Goal: Information Seeking & Learning: Learn about a topic

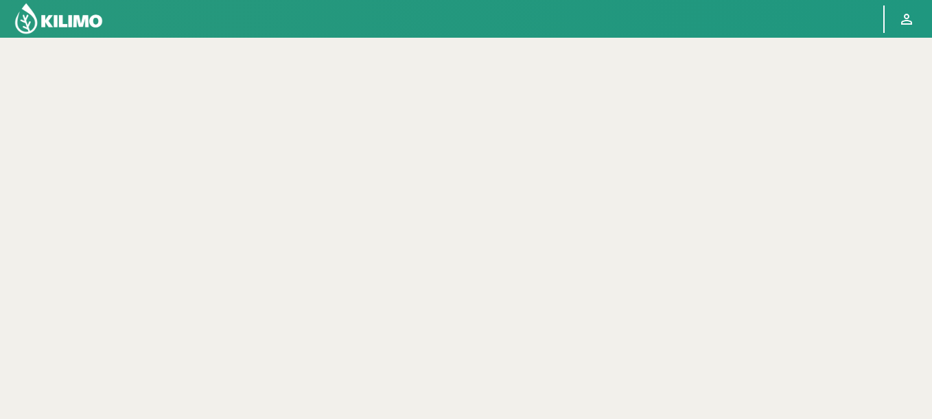
click at [50, 11] on img at bounding box center [59, 18] width 90 height 33
click at [73, 23] on img at bounding box center [59, 18] width 90 height 33
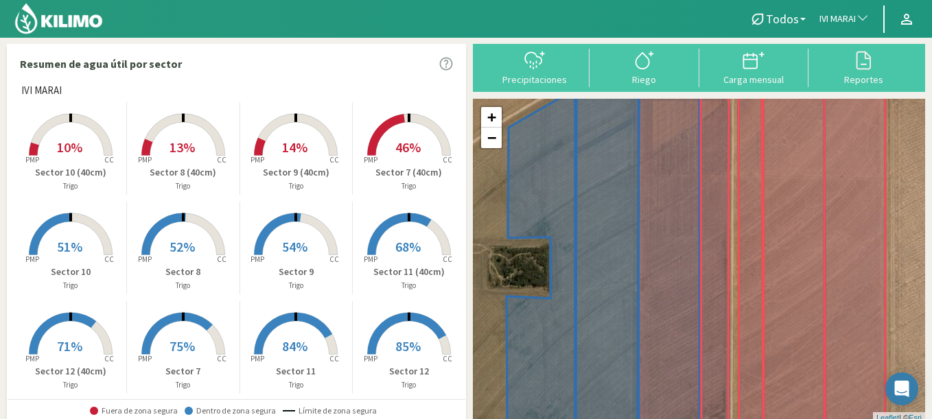
click at [850, 18] on span "IVI MARAI" at bounding box center [838, 19] width 36 height 14
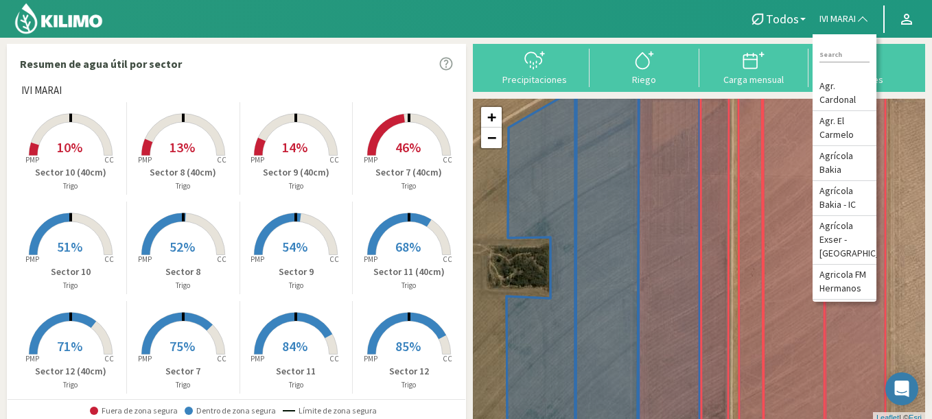
click at [275, 248] on rect at bounding box center [296, 257] width 110 height 110
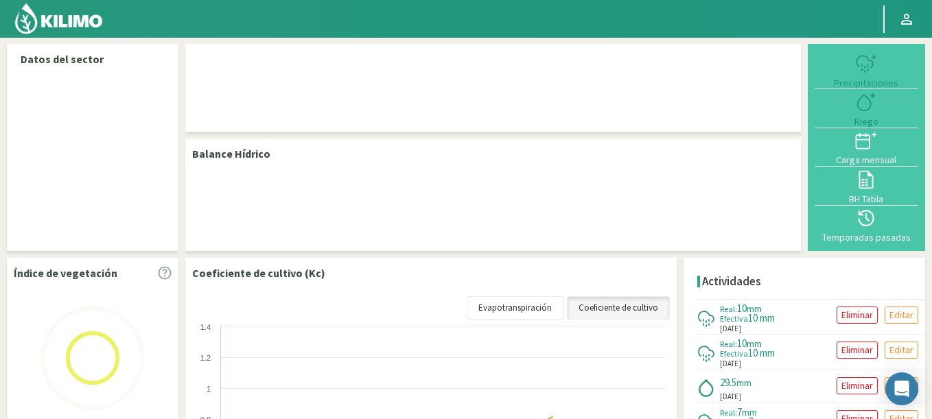
select select "132: Object"
select select "10: Object"
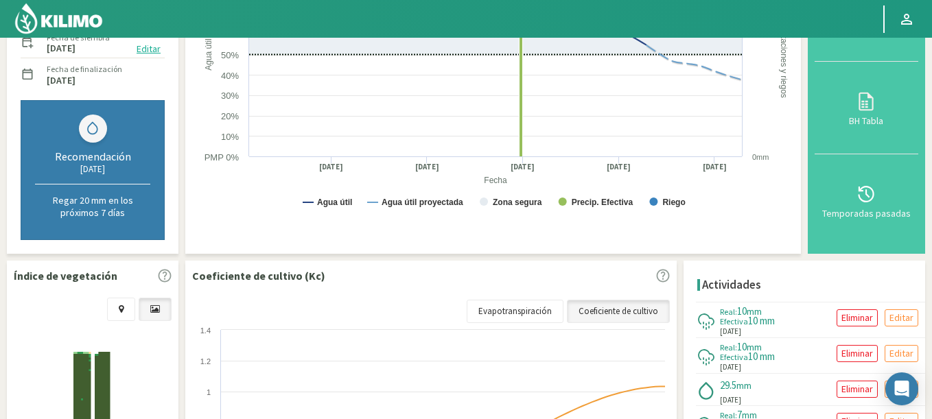
scroll to position [412, 0]
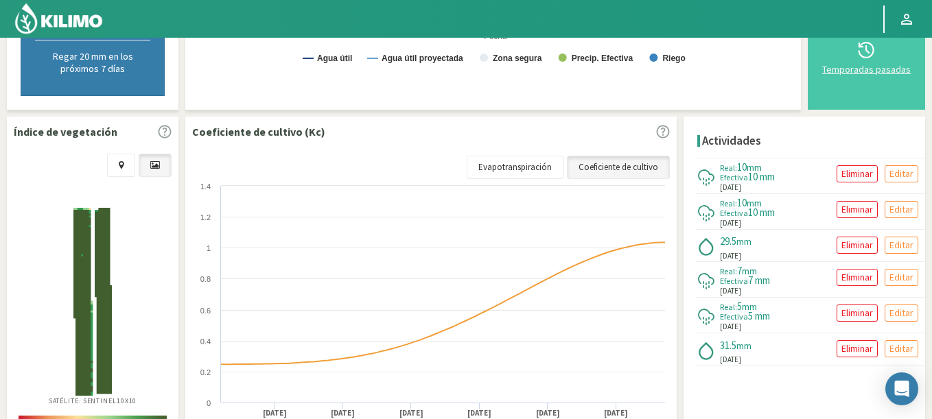
click at [856, 70] on div "Temporadas pasadas" at bounding box center [866, 70] width 95 height 10
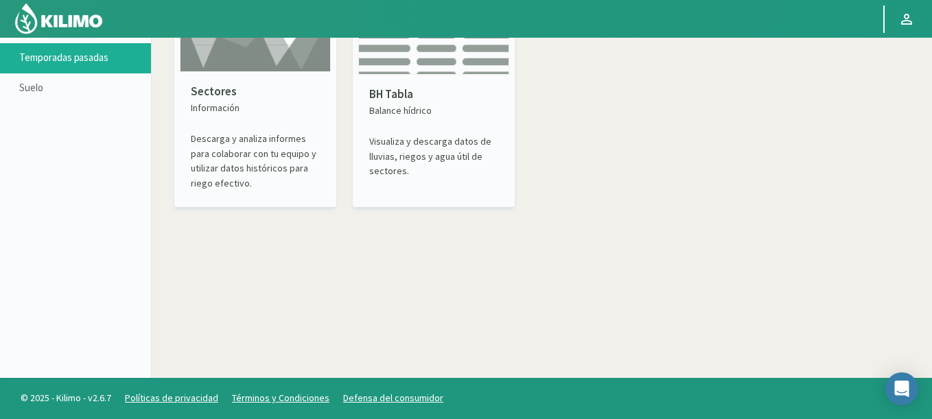
scroll to position [79, 0]
click at [231, 78] on div "Sectores Información Descarga y analiza informes para colaborar con tu equipo y…" at bounding box center [255, 137] width 151 height 130
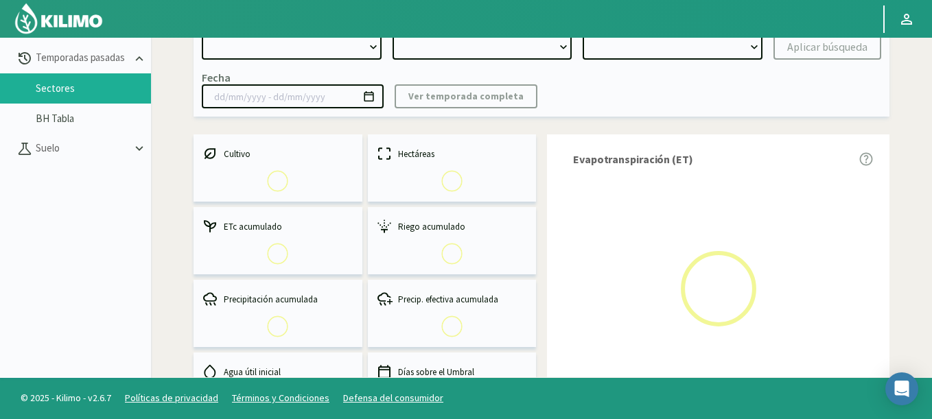
select select "0: Object"
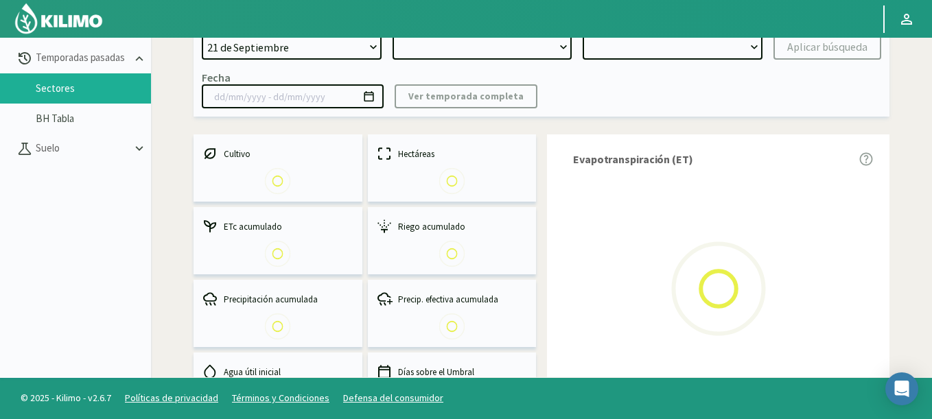
type input "[DATE] - [DATE]"
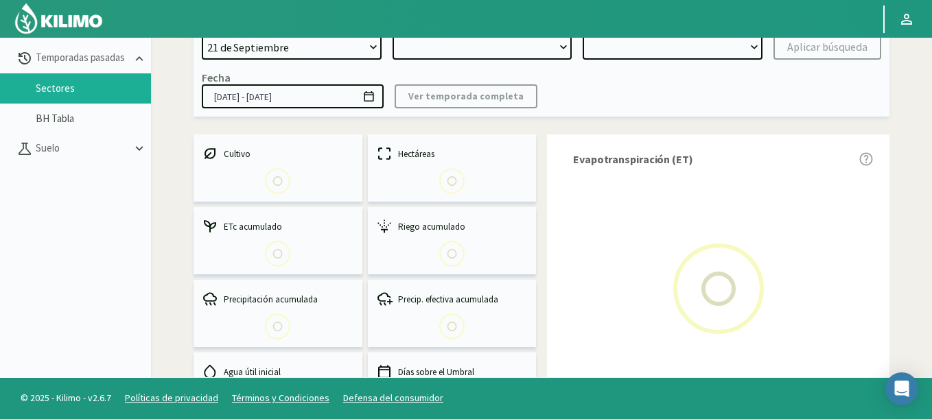
select select "0: 2023"
select select "0: Object"
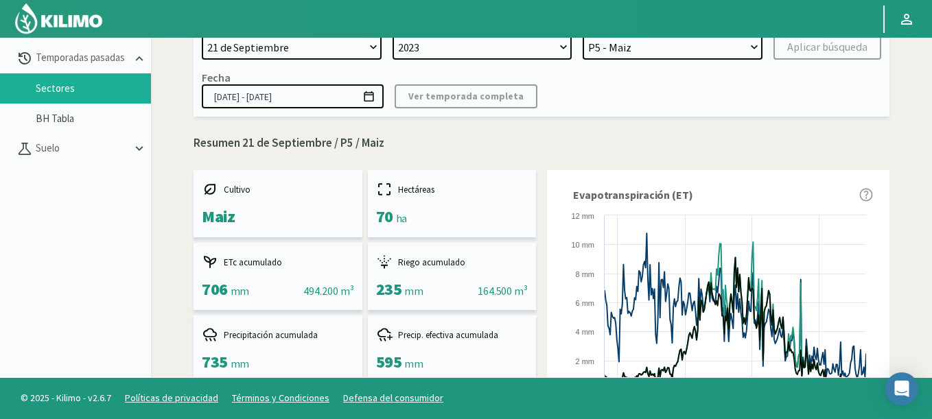
click at [268, 40] on select "21 de Septiembre 8 Fuegos Acograpes - Ag. [PERSON_NAME] - Ag. [GEOGRAPHIC_DATA]…" at bounding box center [292, 47] width 180 height 25
select select "1630: Object"
click at [202, 35] on select "21 de Septiembre 8 Fuegos Acograpes - Ag. [PERSON_NAME] - Ag. [GEOGRAPHIC_DATA]…" at bounding box center [292, 47] width 180 height 25
select select
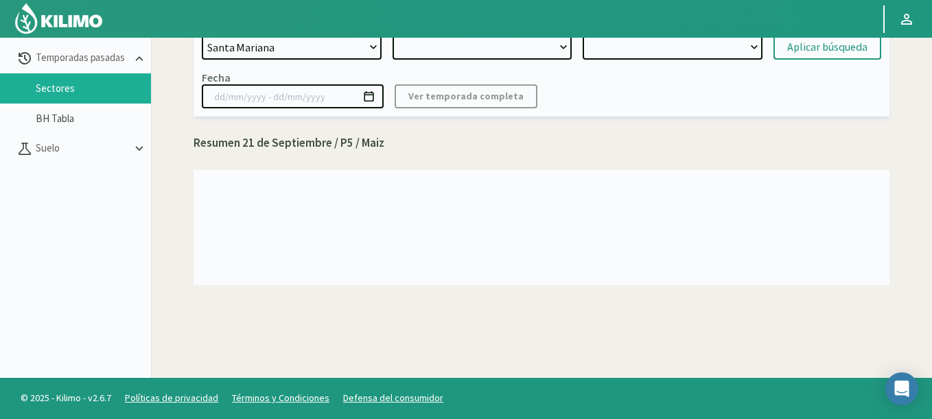
select select "2: 2024"
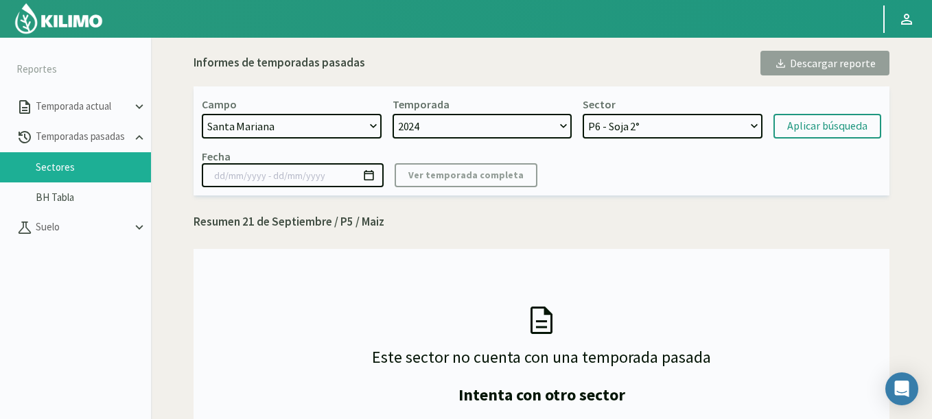
select select "11: Object"
click at [583, 114] on select "P6 - Soja 2° P8 - Maiz 2° P3 - Maiz 2° P7 - Maiz 1° P1 - [GEOGRAPHIC_DATA] 1º" at bounding box center [673, 126] width 180 height 25
click at [817, 119] on div "Aplicar búsqueda" at bounding box center [827, 126] width 80 height 16
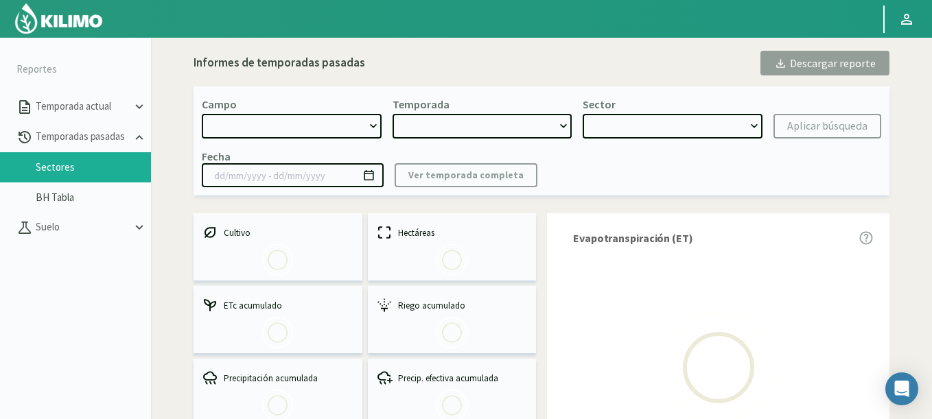
select select "1630: Object"
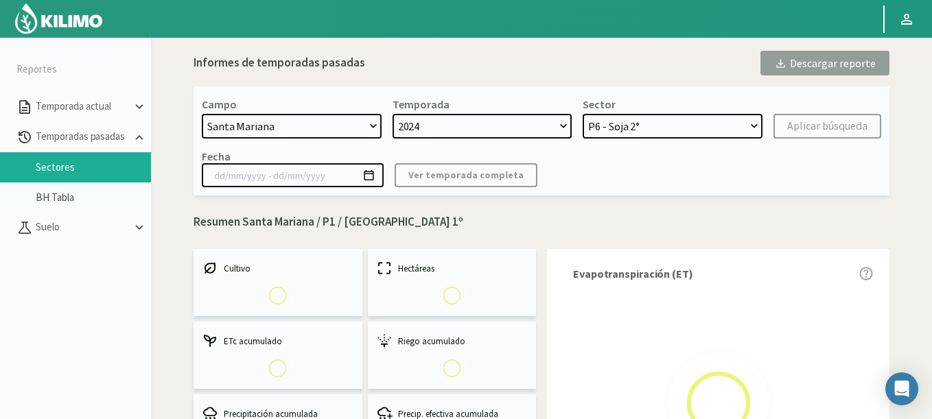
select select "0: 2024"
select select "4: Object"
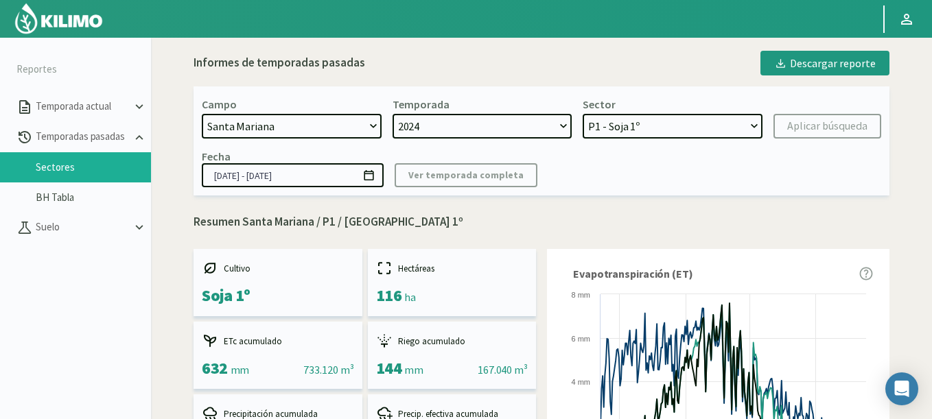
click at [370, 175] on icon at bounding box center [368, 175] width 13 height 13
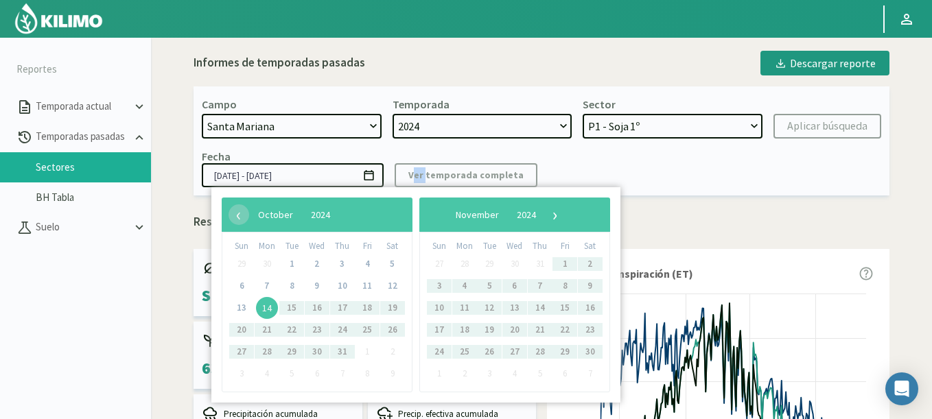
click at [370, 175] on icon at bounding box center [368, 175] width 13 height 13
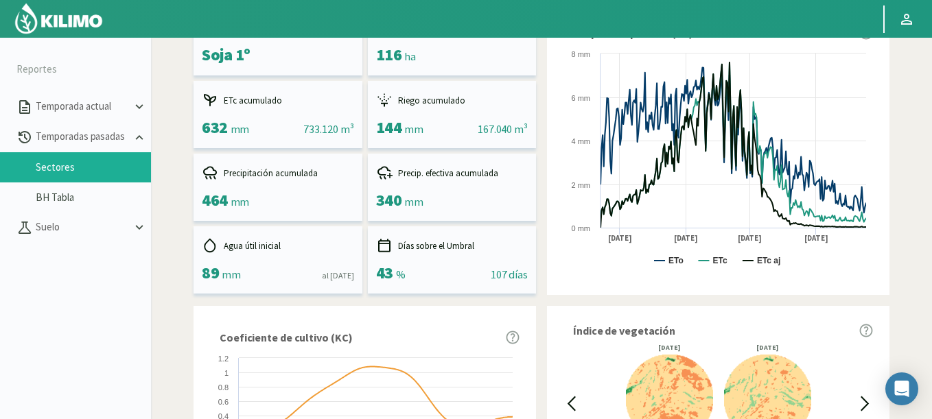
scroll to position [494, 0]
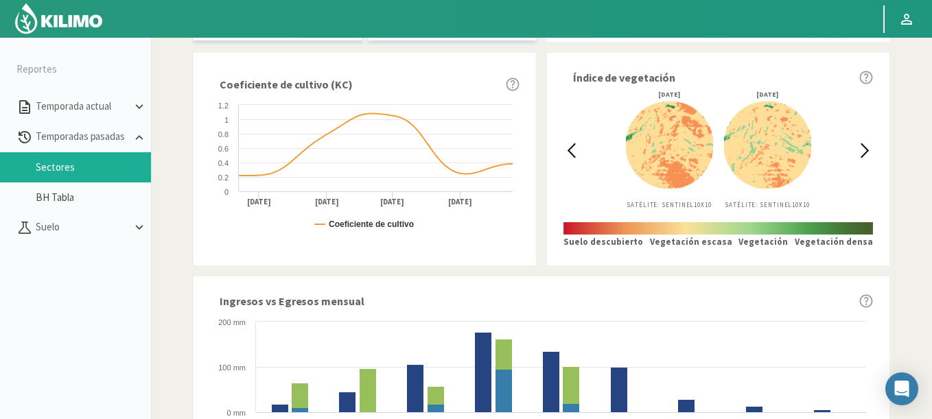
click at [572, 146] on icon at bounding box center [571, 150] width 7 height 13
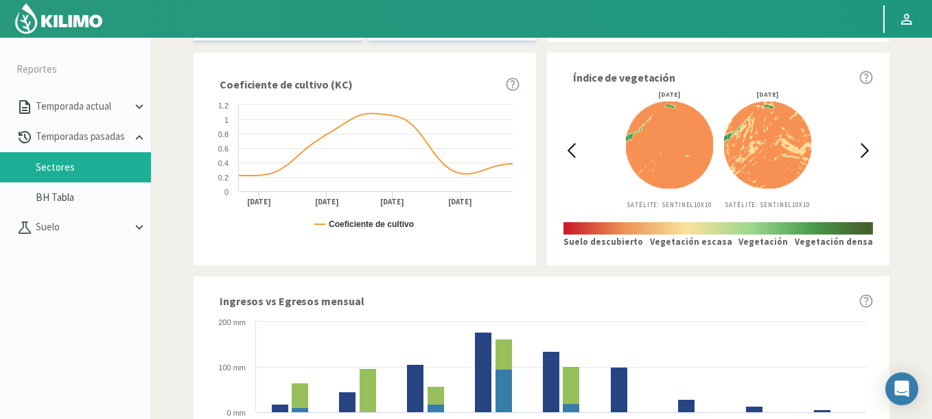
click at [572, 146] on icon at bounding box center [571, 150] width 7 height 13
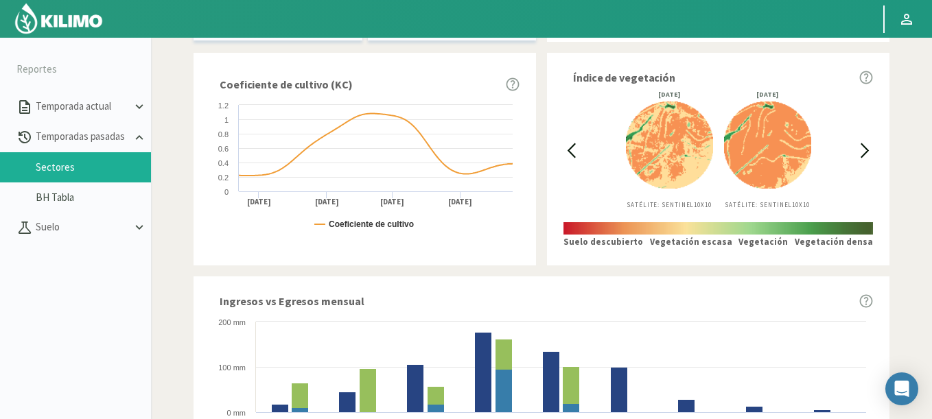
click at [572, 146] on icon at bounding box center [571, 150] width 7 height 13
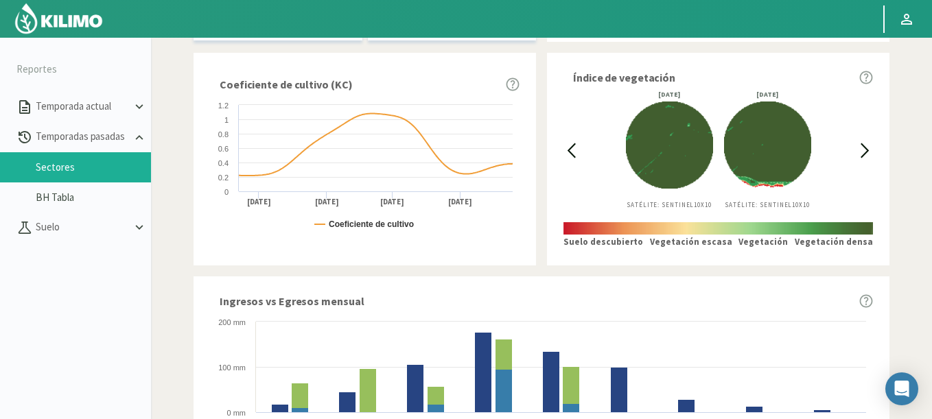
click at [868, 148] on icon at bounding box center [865, 151] width 16 height 16
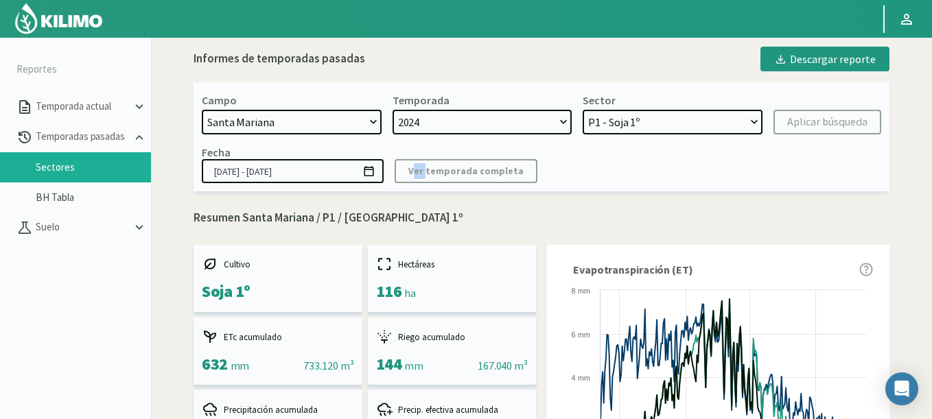
scroll to position [0, 0]
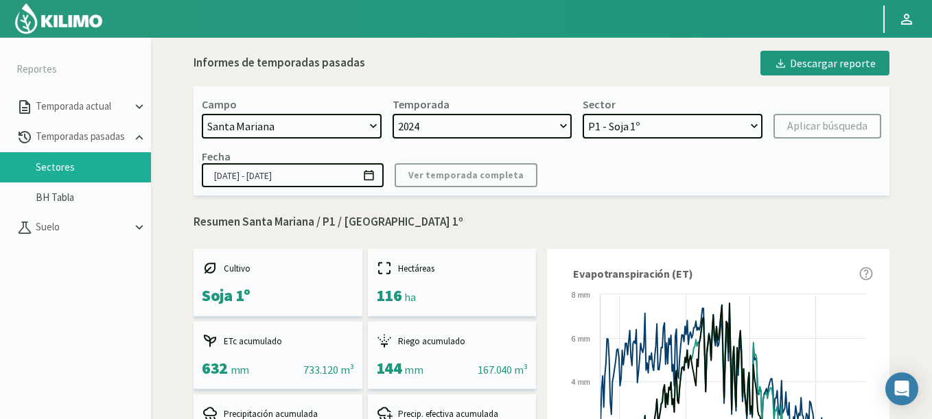
click at [364, 165] on div "Fecha [DATE] - [DATE]" at bounding box center [293, 169] width 182 height 38
click at [369, 174] on icon at bounding box center [369, 175] width 10 height 10
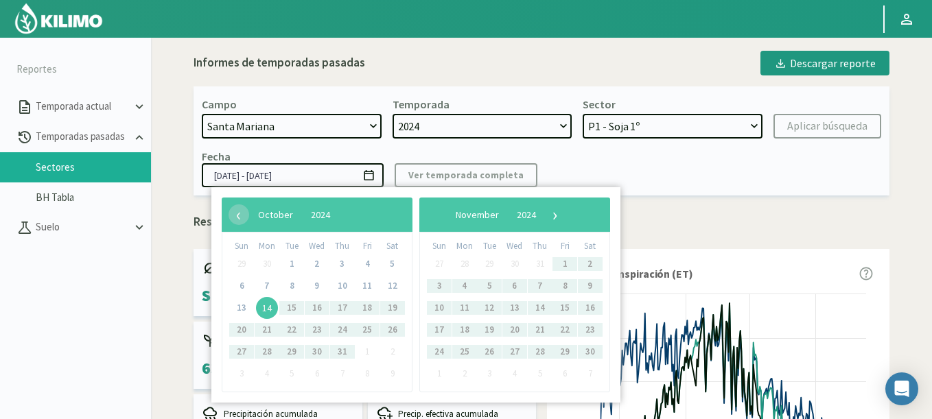
click at [267, 312] on span "14" at bounding box center [267, 308] width 22 height 22
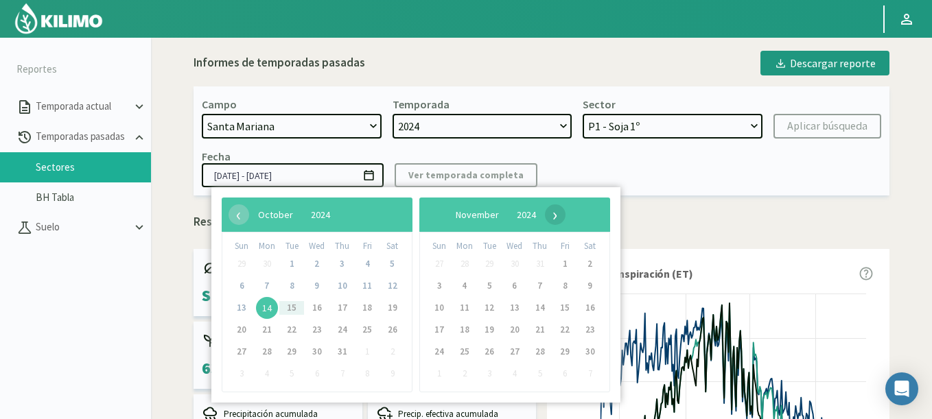
click at [566, 219] on span "›" at bounding box center [555, 215] width 21 height 21
click at [555, 219] on span "›" at bounding box center [544, 215] width 21 height 21
click at [559, 219] on span "›" at bounding box center [548, 215] width 21 height 21
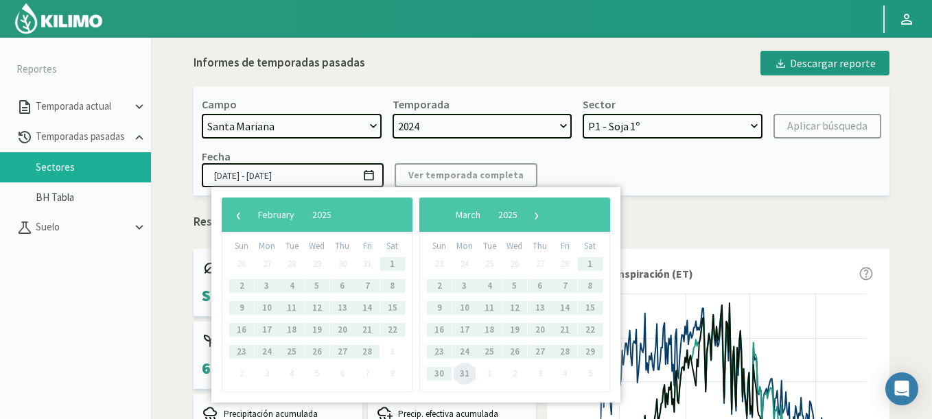
click at [461, 364] on span "31" at bounding box center [465, 374] width 22 height 22
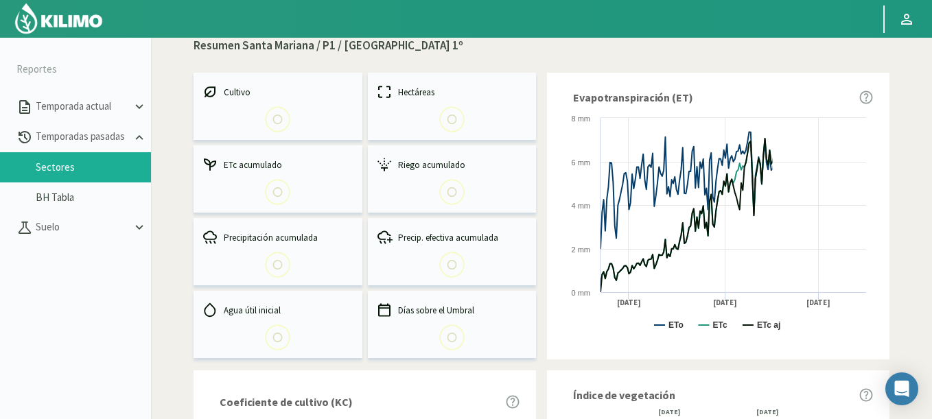
scroll to position [82, 0]
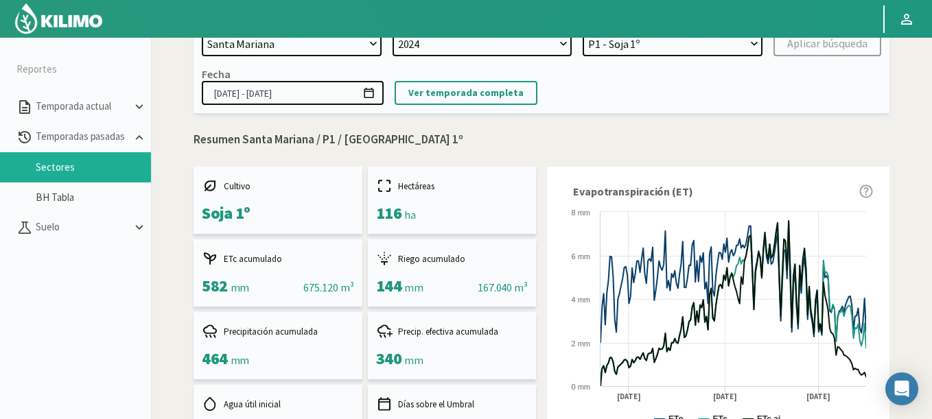
click at [371, 93] on icon at bounding box center [368, 92] width 13 height 13
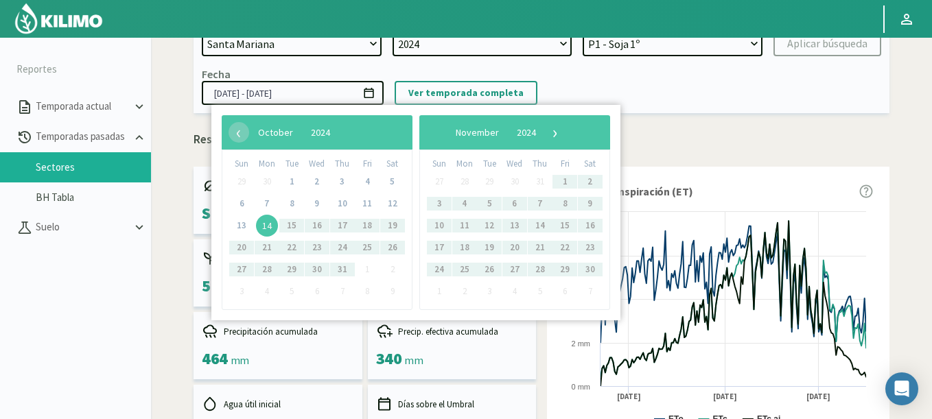
click at [268, 227] on span "14" at bounding box center [267, 226] width 22 height 22
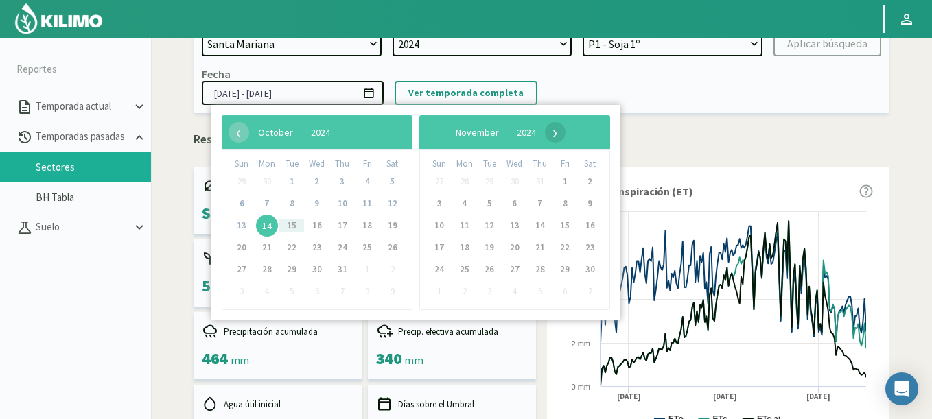
click at [566, 130] on span "›" at bounding box center [555, 132] width 21 height 21
click at [555, 131] on span "›" at bounding box center [544, 132] width 21 height 21
click at [559, 131] on span "›" at bounding box center [548, 132] width 21 height 21
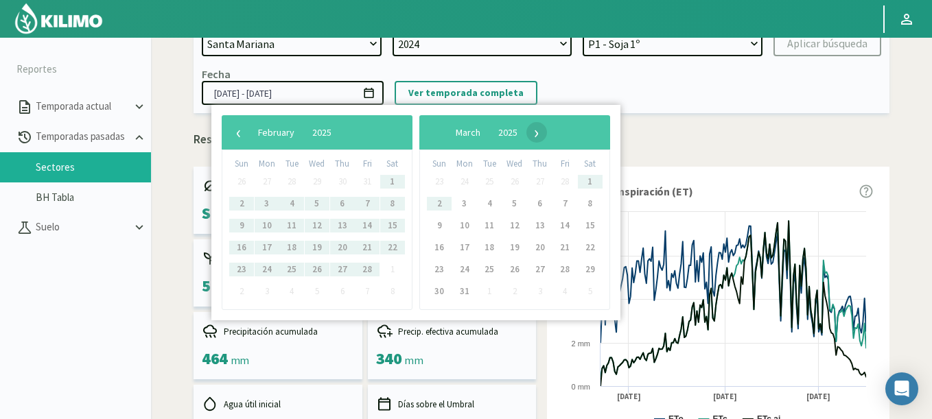
click at [547, 133] on span "›" at bounding box center [537, 132] width 21 height 21
click at [487, 179] on span "1" at bounding box center [489, 182] width 22 height 22
type input "[DATE] - [DATE]"
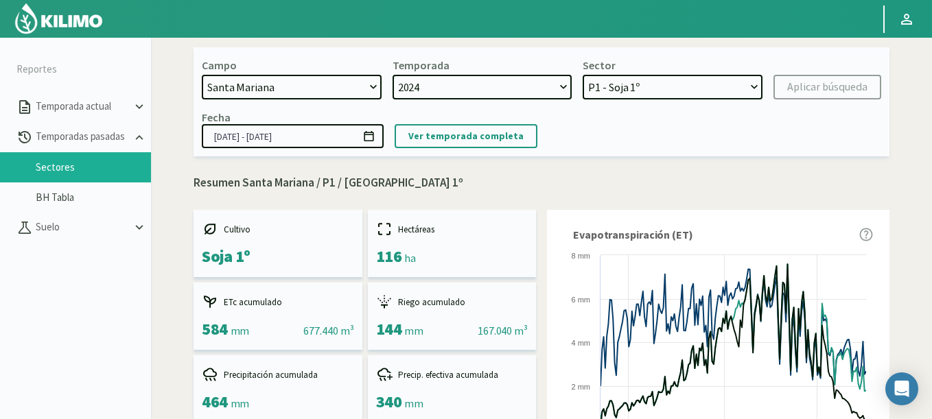
scroll to position [0, 0]
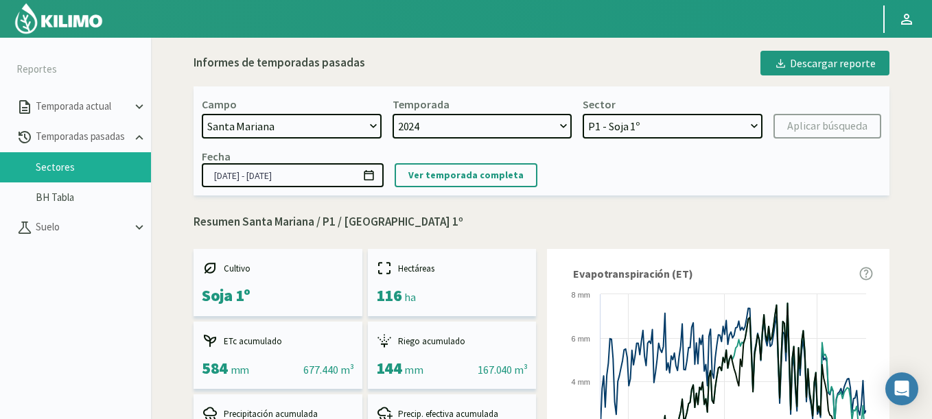
select select "2: Object"
click at [583, 114] on select "P6 - Soja 2° P8 - Maiz 2° P3 - Maiz 2° P7 - Maiz 1° P1 - [GEOGRAPHIC_DATA] 1º" at bounding box center [673, 126] width 180 height 25
click at [811, 118] on div "Aplicar búsqueda" at bounding box center [827, 126] width 80 height 16
type input "[DATE] - [DATE]"
select select "7: Object"
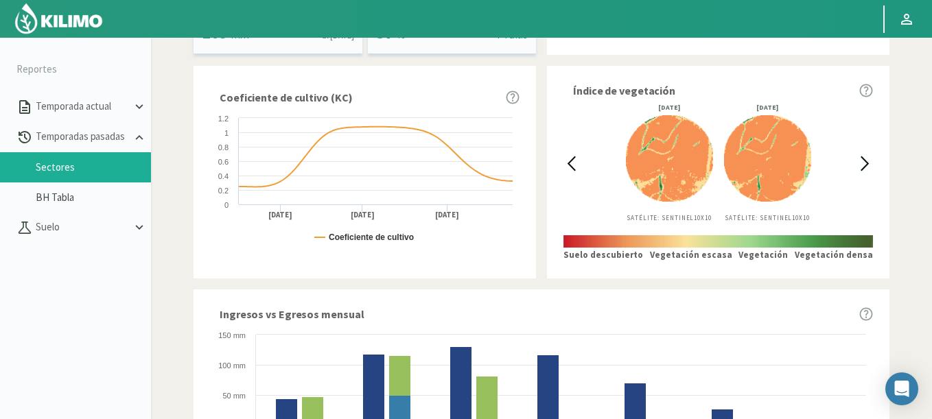
scroll to position [412, 0]
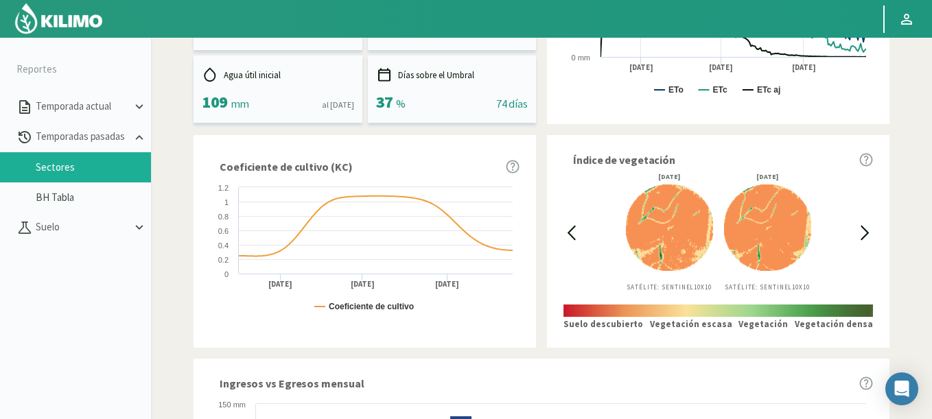
click at [576, 238] on icon at bounding box center [572, 233] width 16 height 16
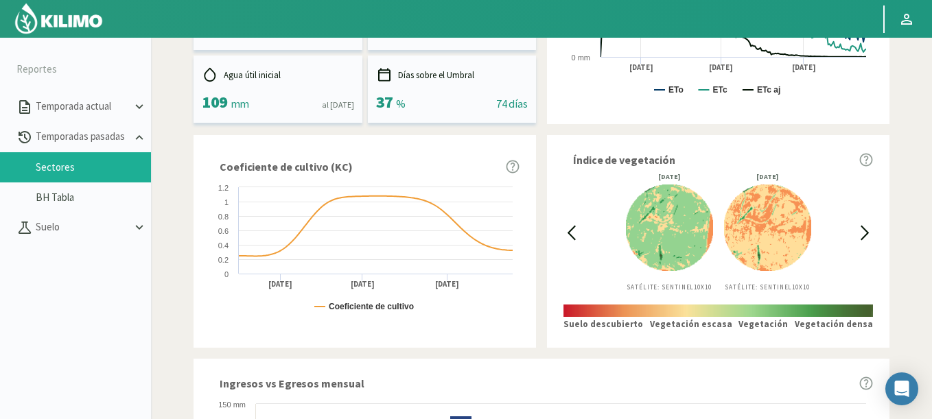
click at [576, 238] on icon at bounding box center [572, 233] width 16 height 16
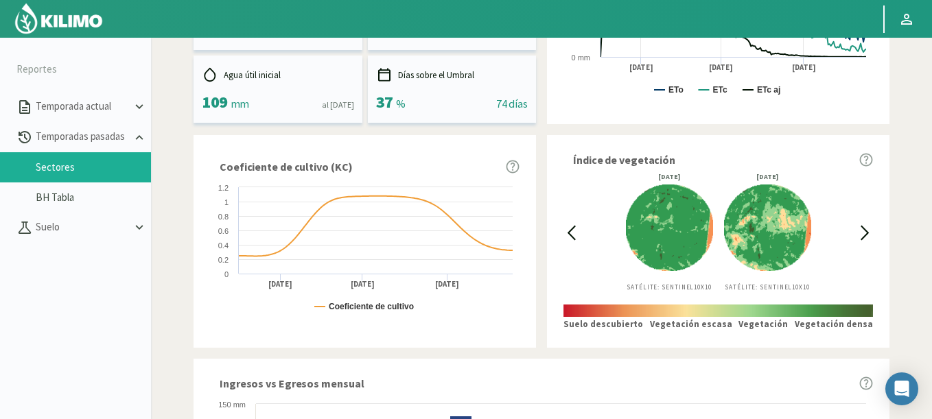
click at [852, 231] on div "[DATE] Satélite: Sentinel 10X10 [DATE] Satélite: Sentinel 10X10" at bounding box center [718, 233] width 278 height 118
click at [867, 233] on icon at bounding box center [864, 233] width 7 height 13
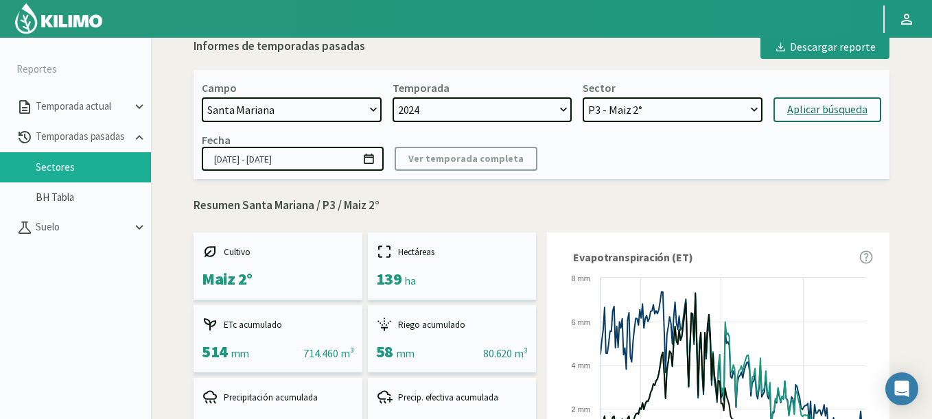
scroll to position [0, 0]
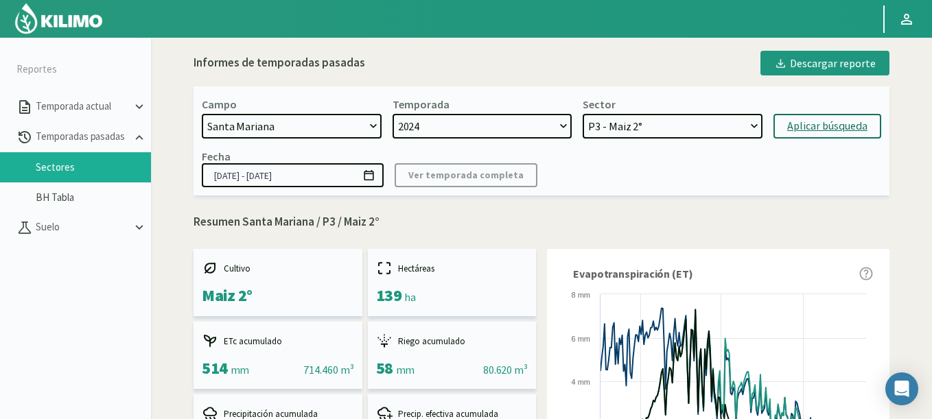
click at [373, 181] on icon at bounding box center [369, 175] width 10 height 10
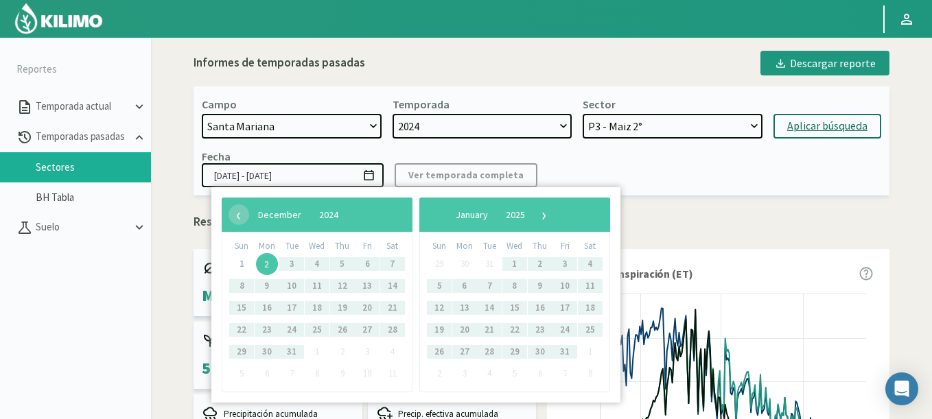
click at [264, 267] on span "2" at bounding box center [267, 264] width 22 height 22
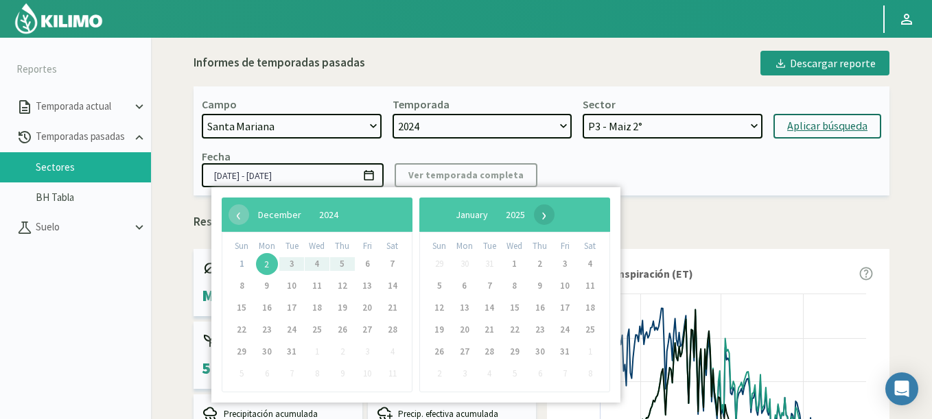
click at [555, 215] on span "›" at bounding box center [544, 215] width 21 height 21
click at [559, 215] on span "›" at bounding box center [548, 215] width 21 height 21
click at [541, 215] on span "›" at bounding box center [530, 215] width 21 height 21
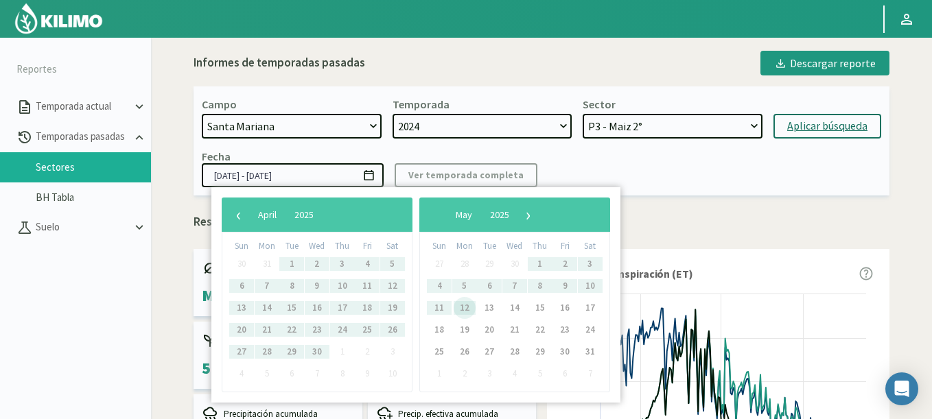
click at [462, 312] on span "12" at bounding box center [465, 308] width 22 height 22
type input "[DATE] - [DATE]"
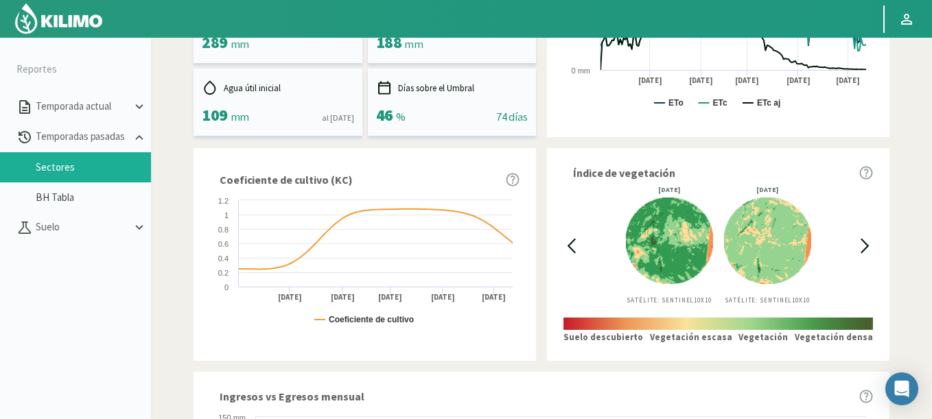
scroll to position [412, 0]
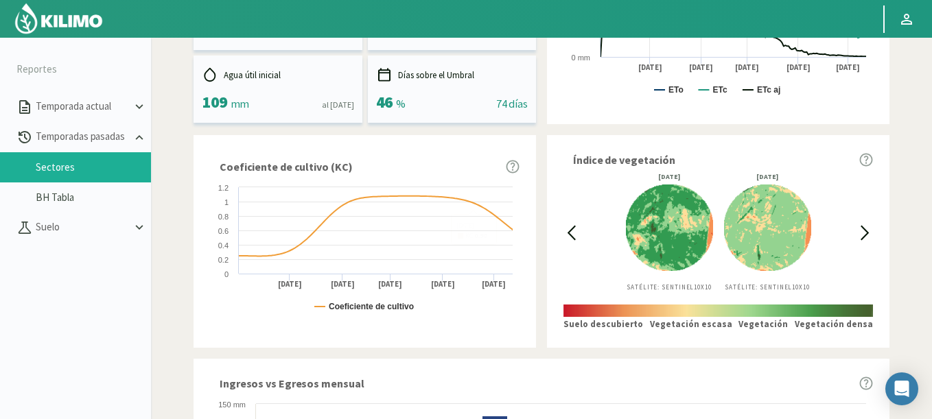
click at [568, 234] on icon at bounding box center [572, 233] width 16 height 16
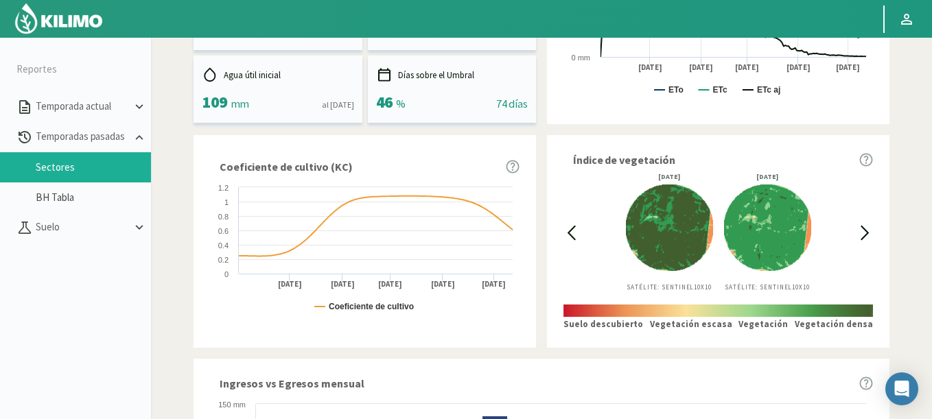
click at [570, 232] on icon at bounding box center [571, 233] width 7 height 13
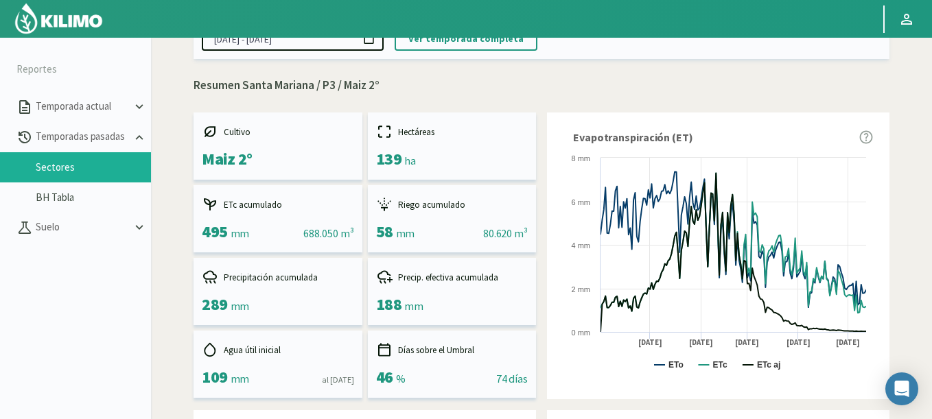
scroll to position [165, 0]
